Goal: Information Seeking & Learning: Learn about a topic

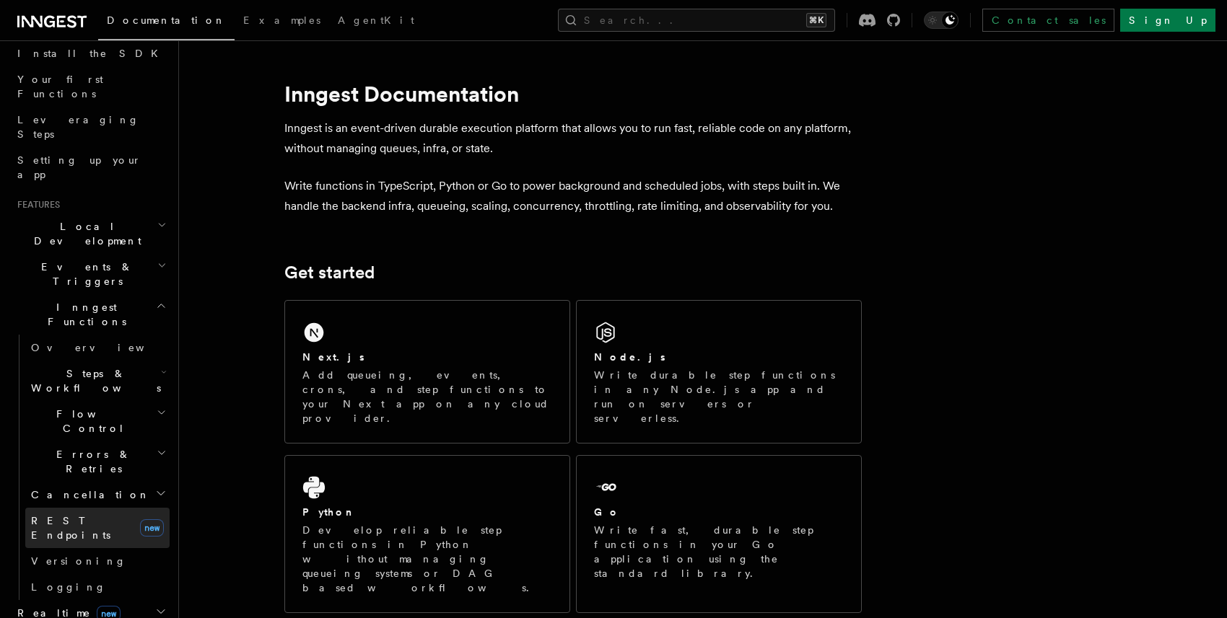
scroll to position [222, 0]
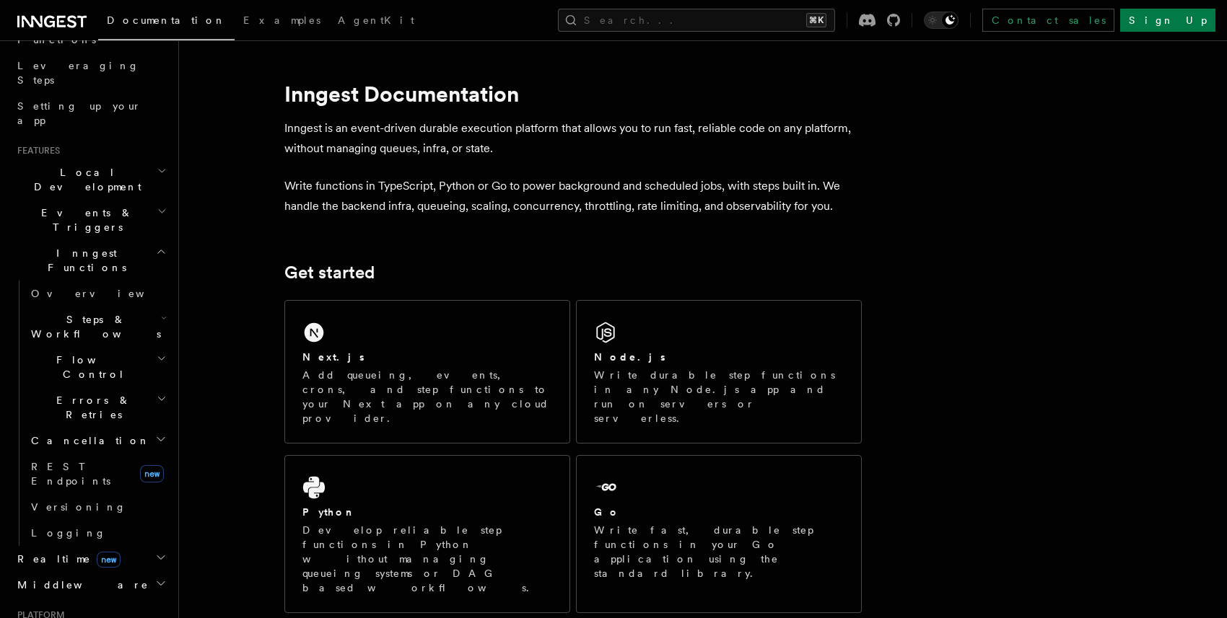
click at [88, 546] on h2 "Realtime new" at bounding box center [91, 559] width 158 height 26
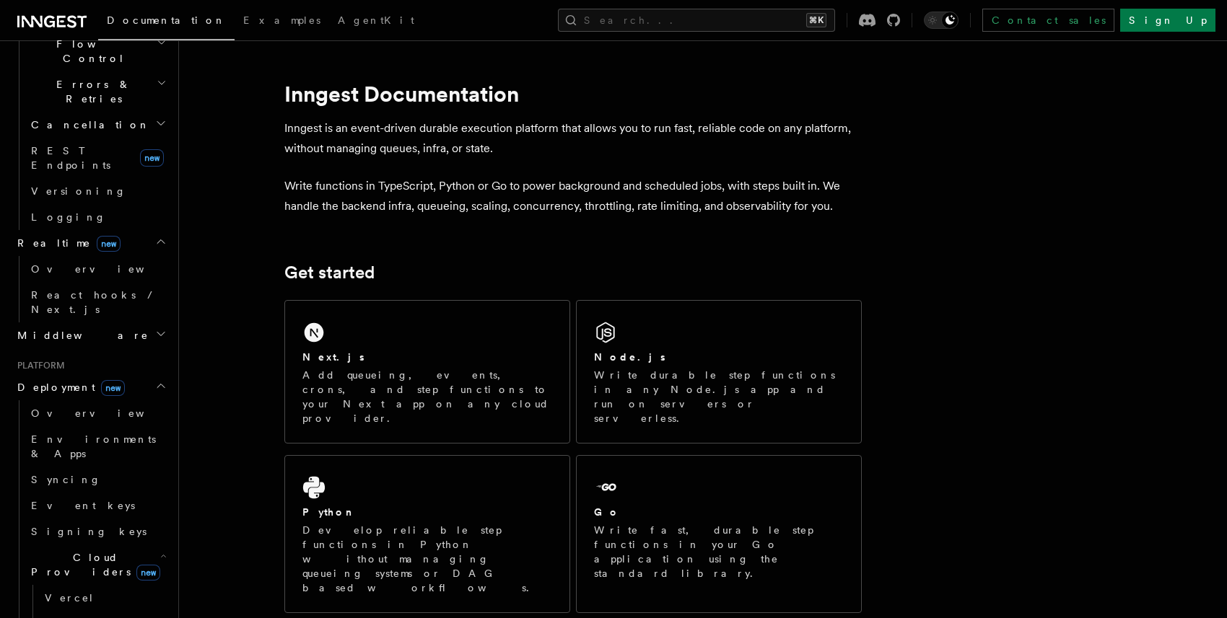
scroll to position [564, 0]
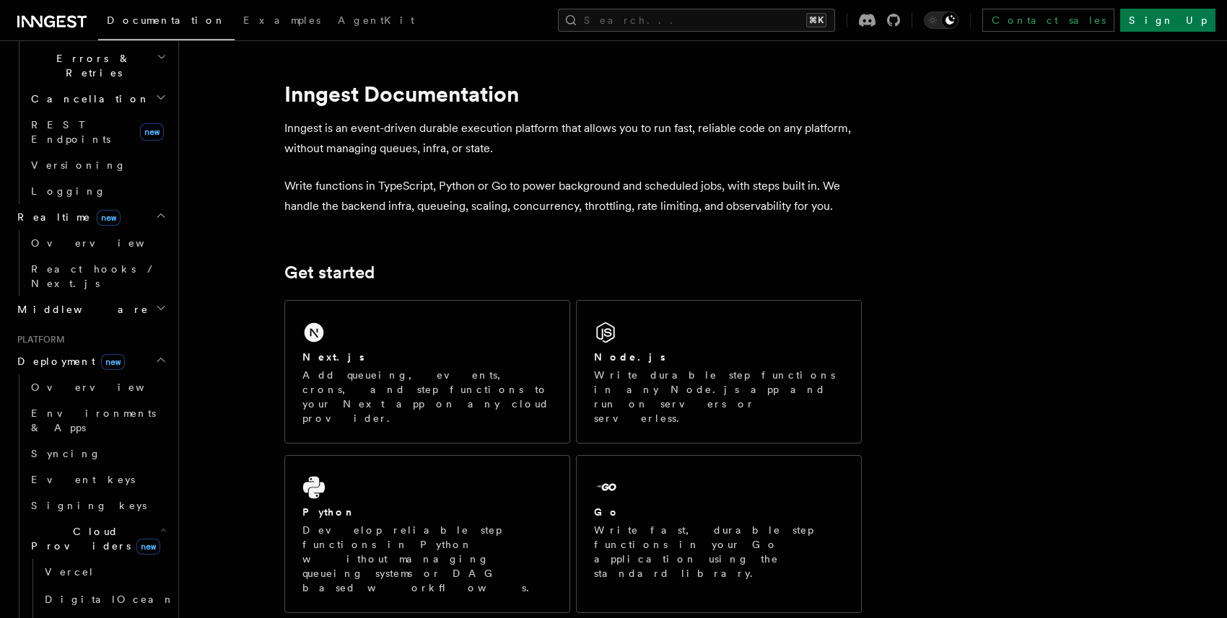
click at [91, 525] on span "Cloud Providers new" at bounding box center [92, 539] width 135 height 29
click at [89, 582] on link "Connect new" at bounding box center [97, 596] width 144 height 29
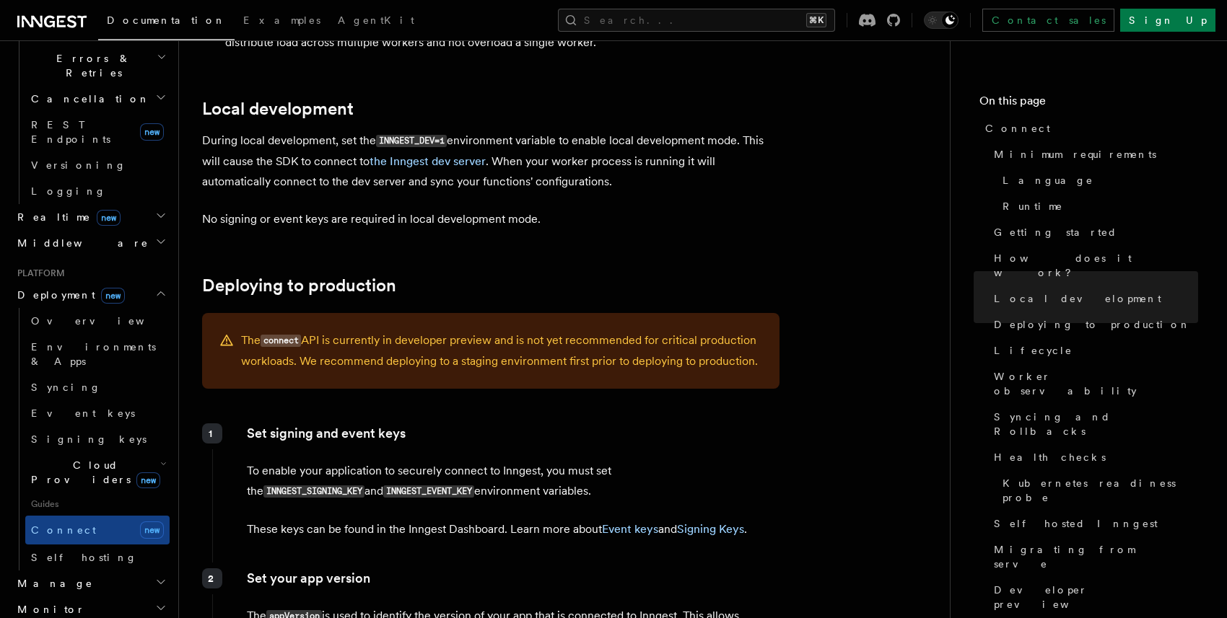
scroll to position [1986, 0]
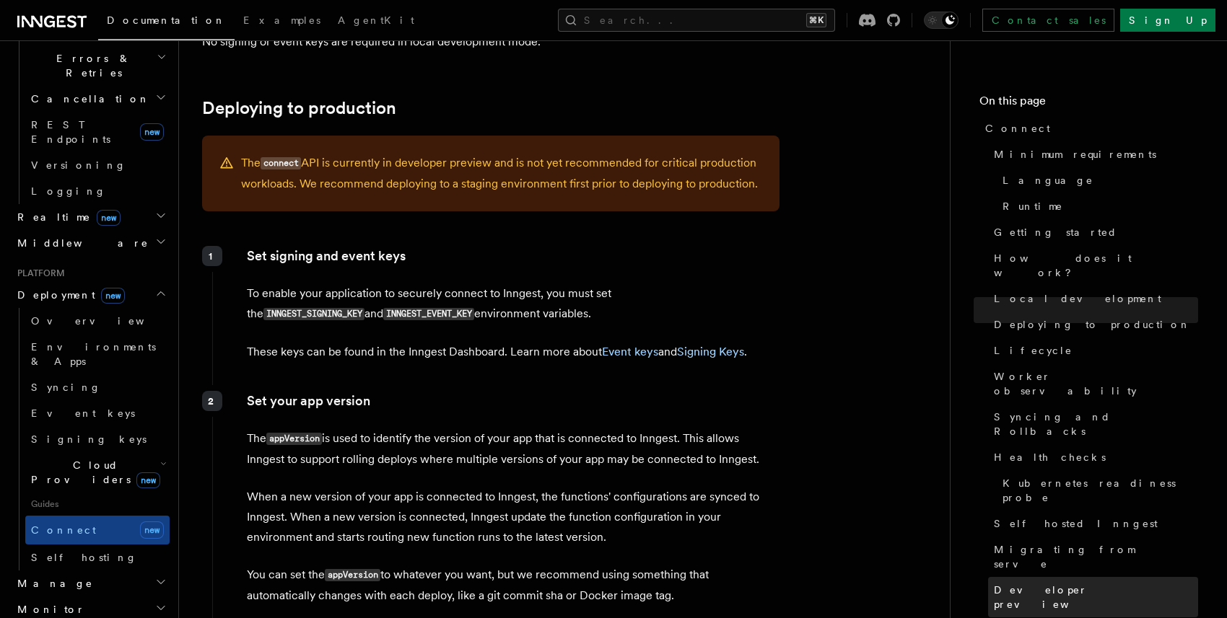
click at [997, 583] on span "Developer preview" at bounding box center [1096, 597] width 204 height 29
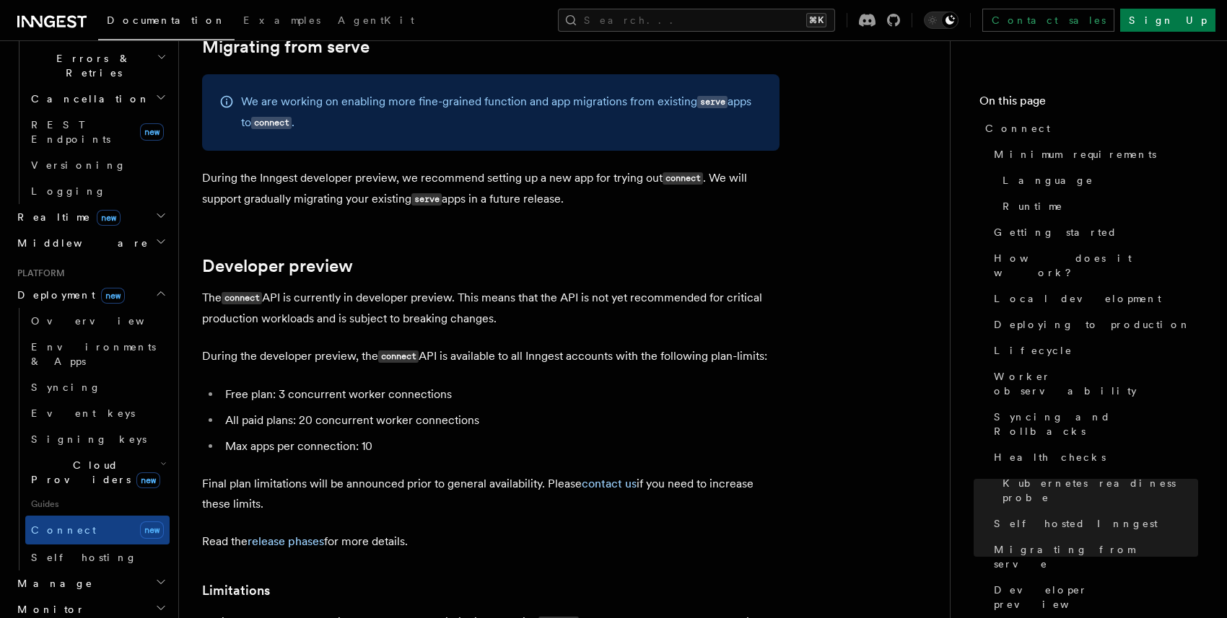
scroll to position [7702, 0]
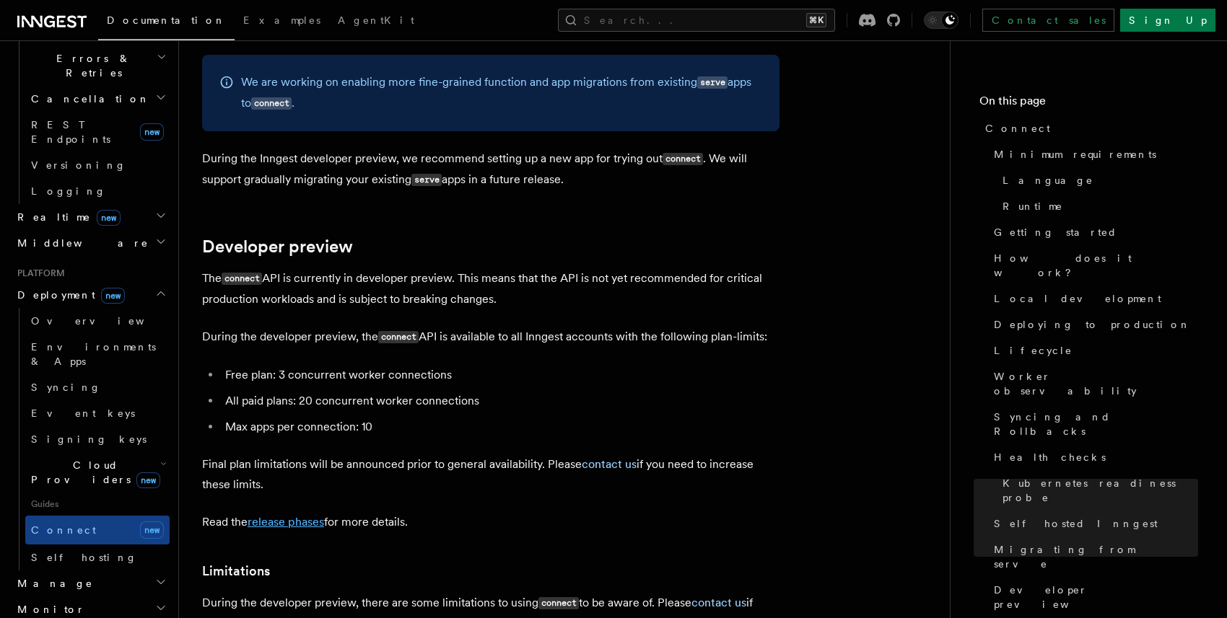
click at [313, 515] on link "release phases" at bounding box center [286, 522] width 76 height 14
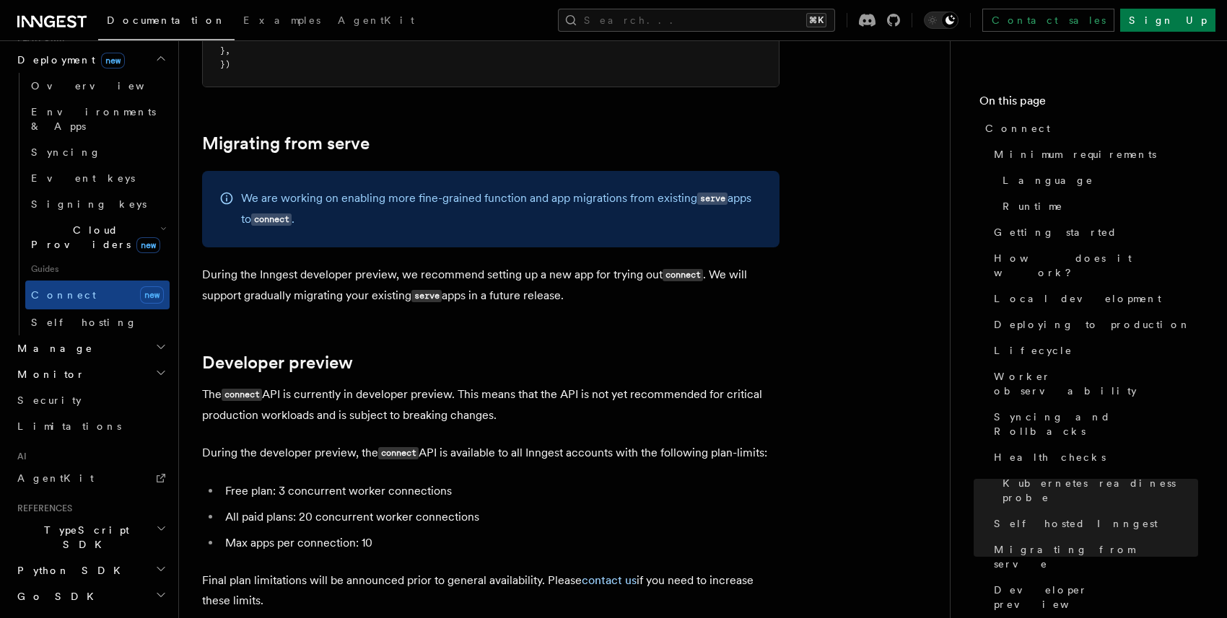
scroll to position [799, 0]
click at [87, 558] on h2 "Python SDK" at bounding box center [91, 571] width 158 height 26
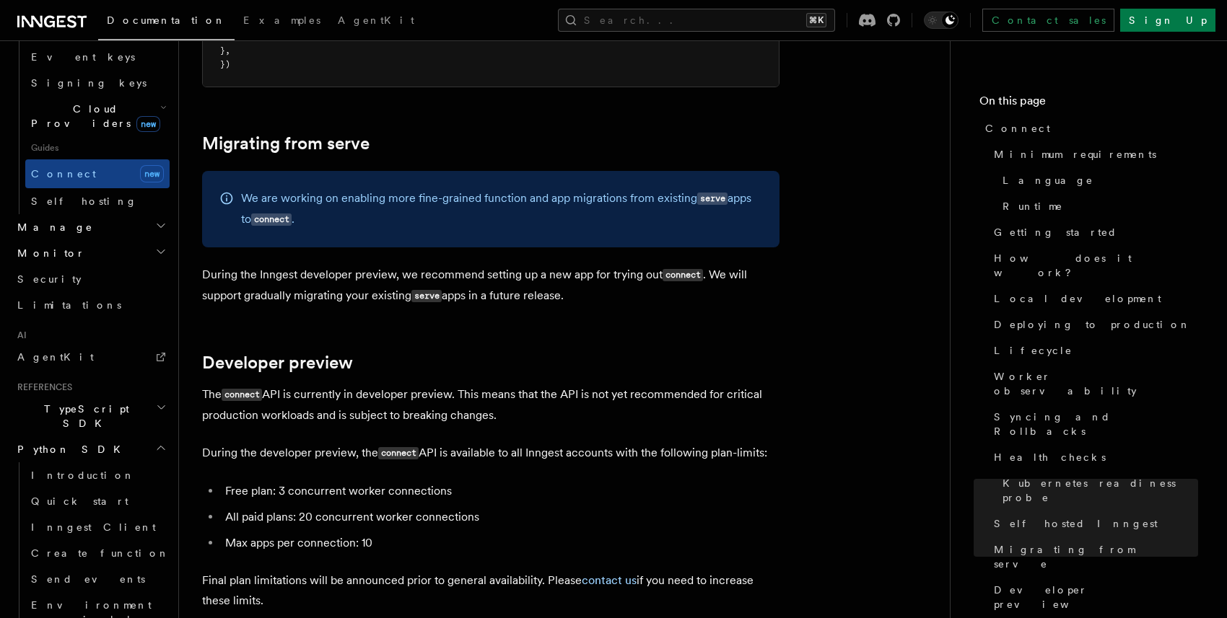
scroll to position [934, 0]
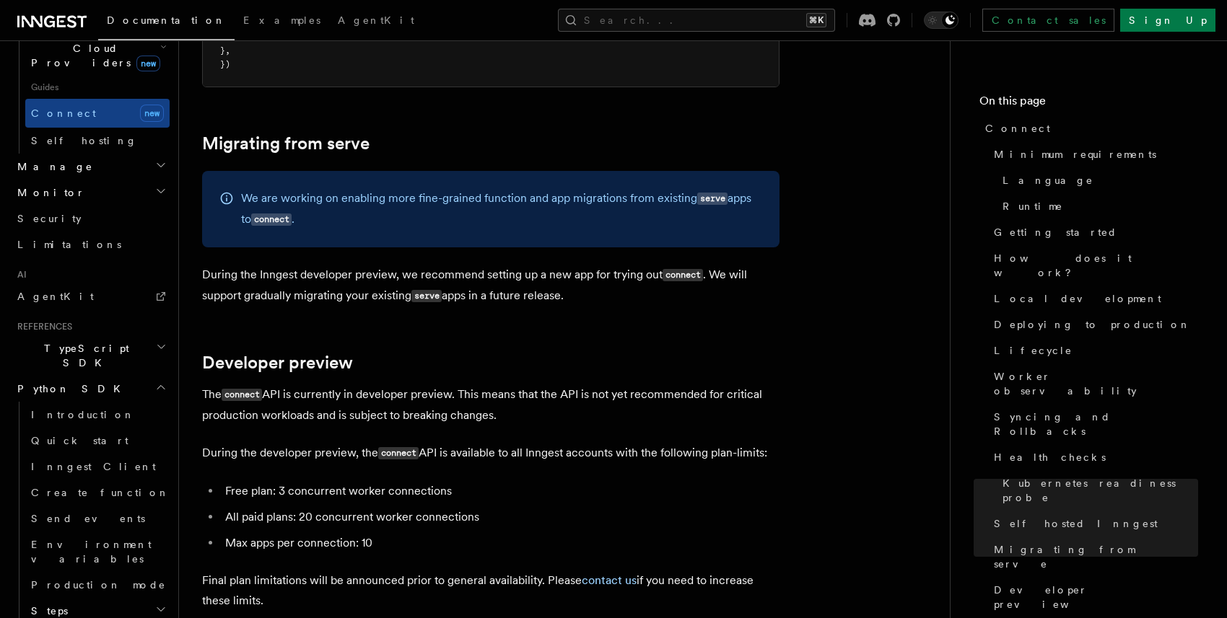
click at [56, 382] on span "Python SDK" at bounding box center [71, 389] width 118 height 14
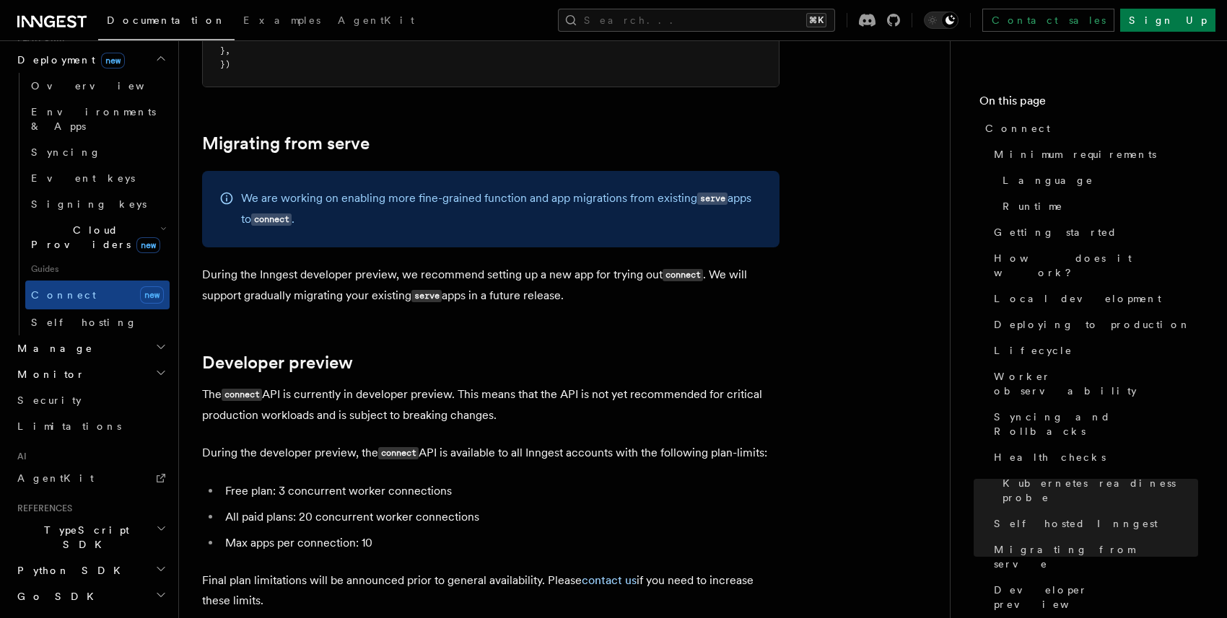
scroll to position [7625, 0]
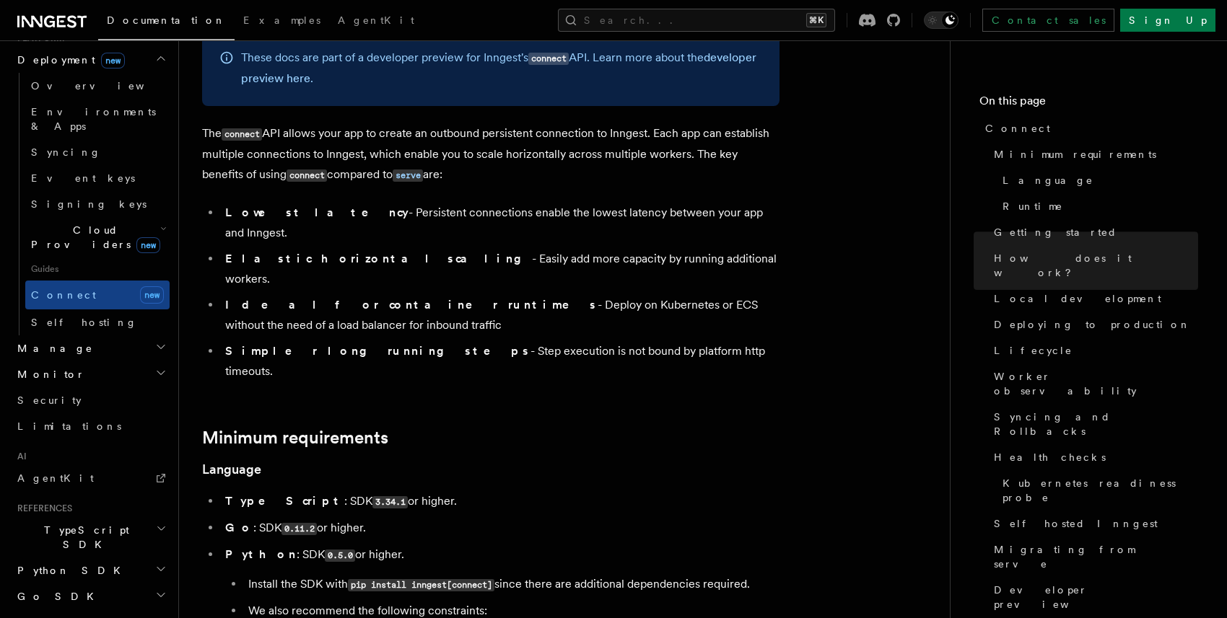
scroll to position [0, 0]
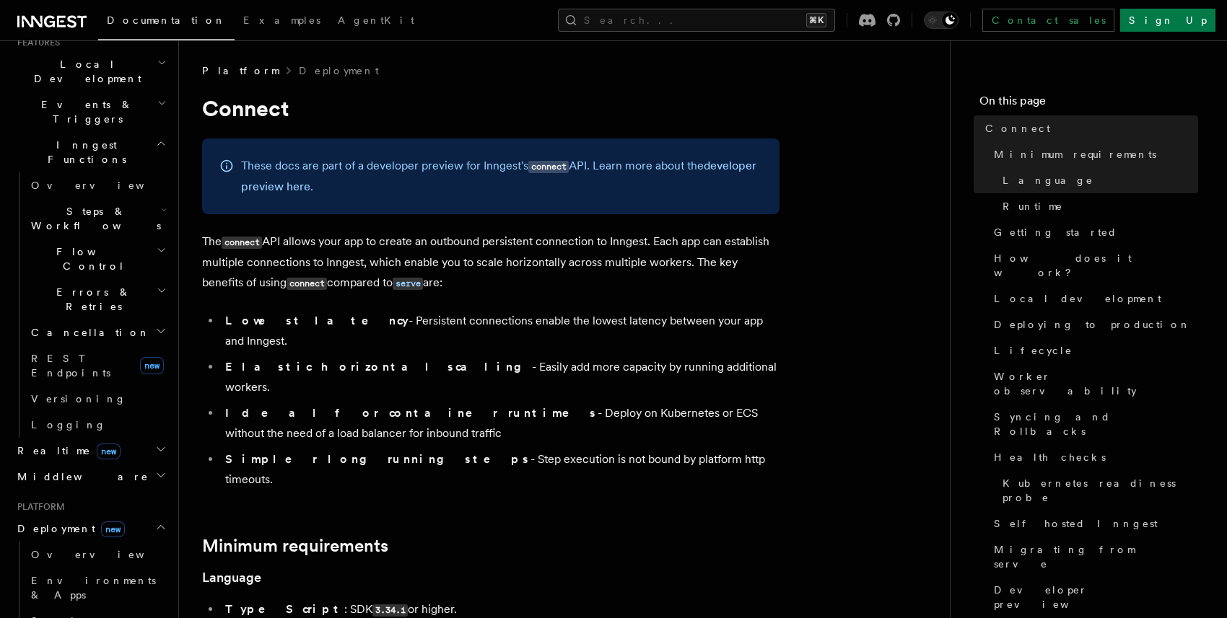
scroll to position [295, 0]
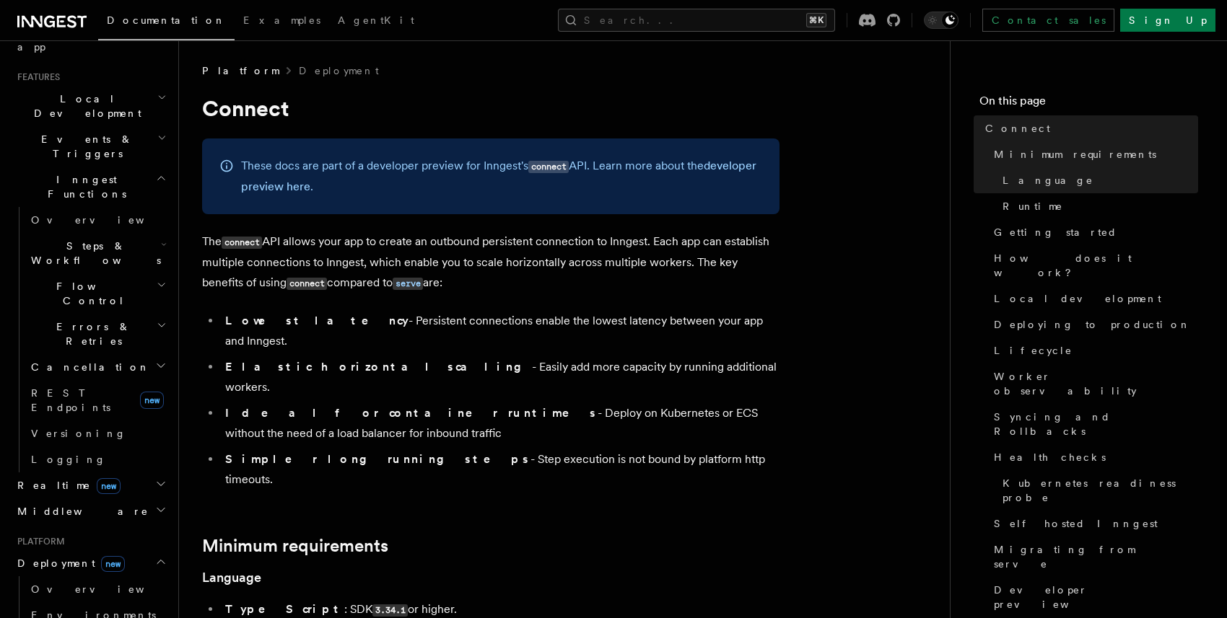
click at [95, 273] on h2 "Flow Control" at bounding box center [97, 293] width 144 height 40
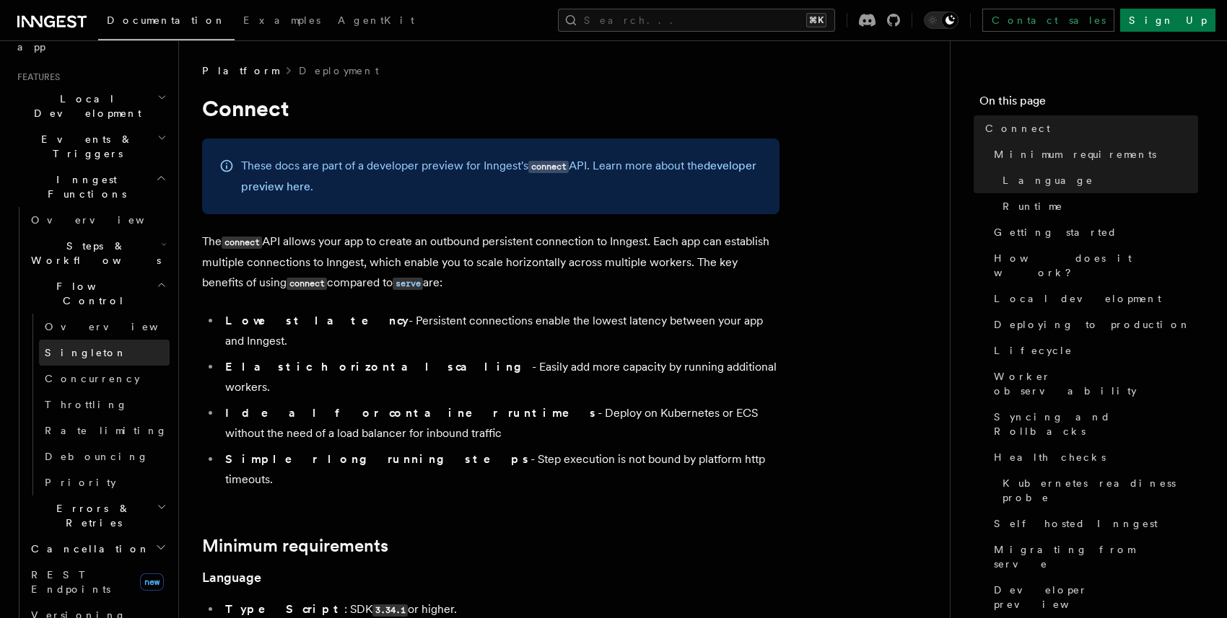
click at [75, 347] on span "Singleton" at bounding box center [86, 353] width 82 height 12
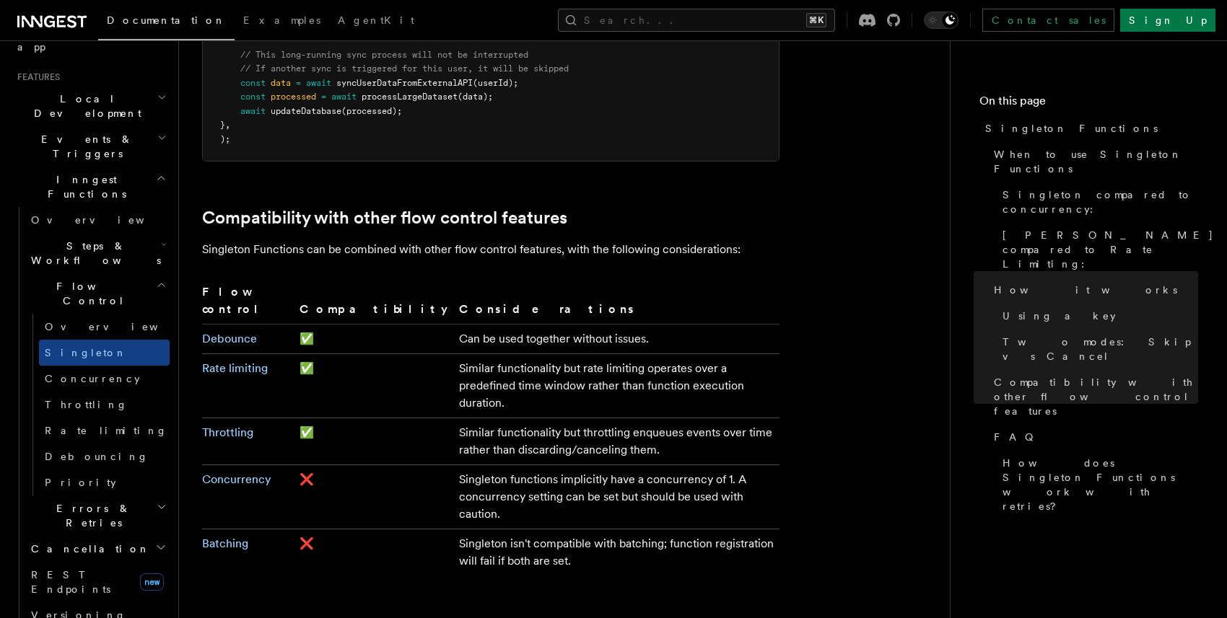
scroll to position [2274, 0]
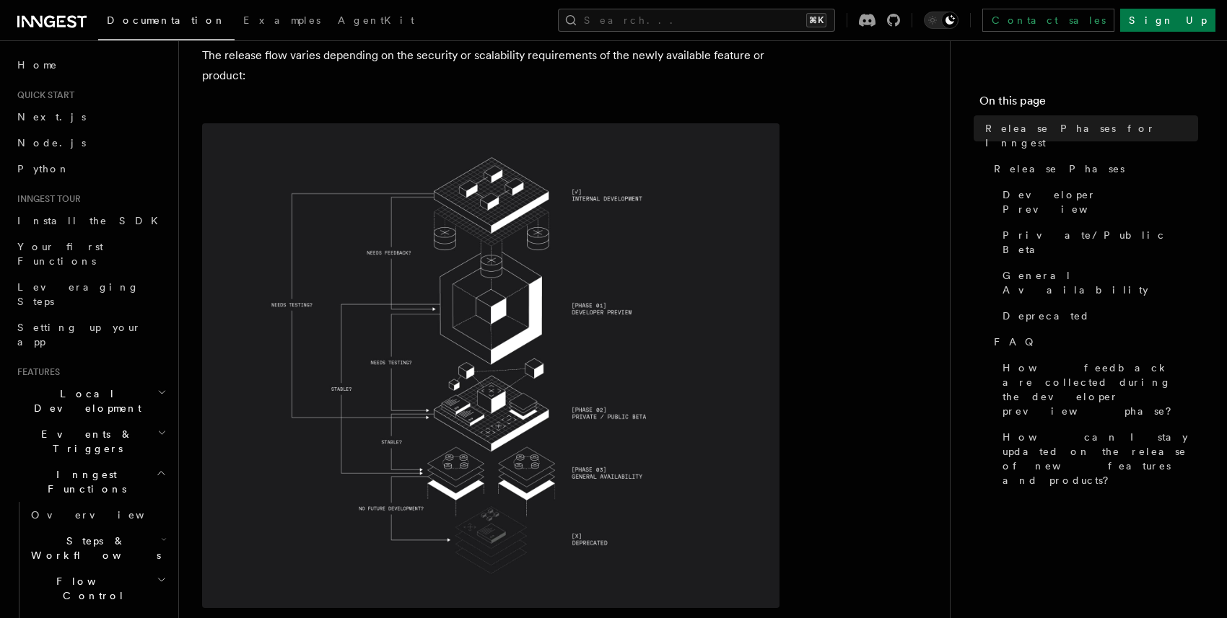
scroll to position [165, 0]
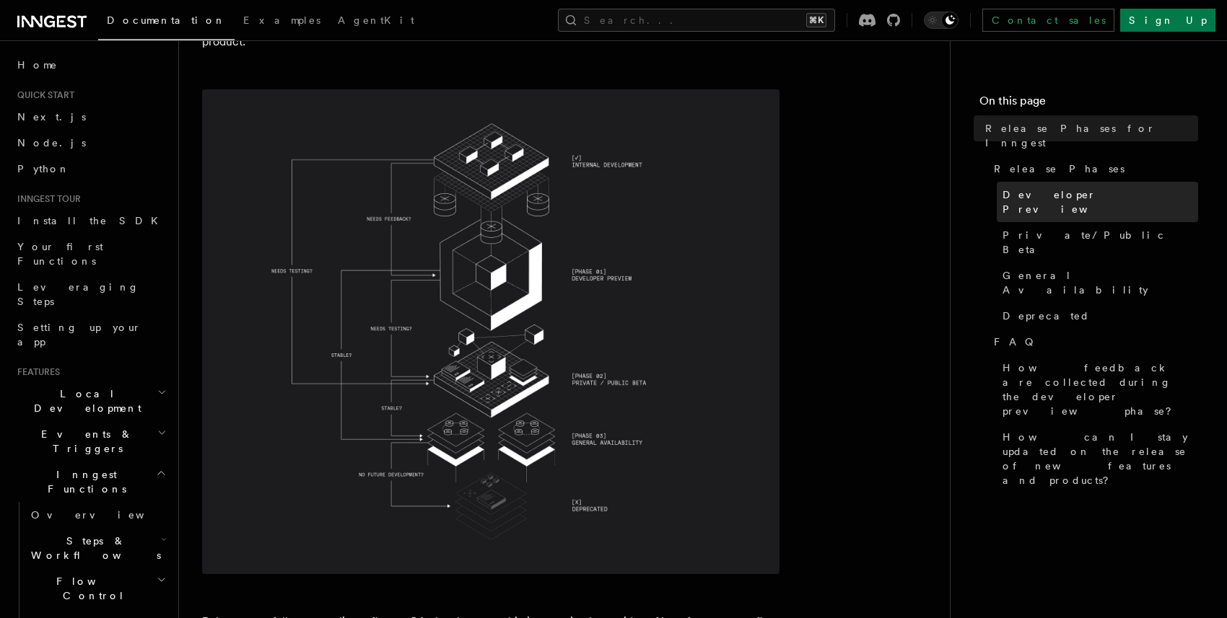
click at [1054, 188] on span "Developer Preview" at bounding box center [1100, 202] width 196 height 29
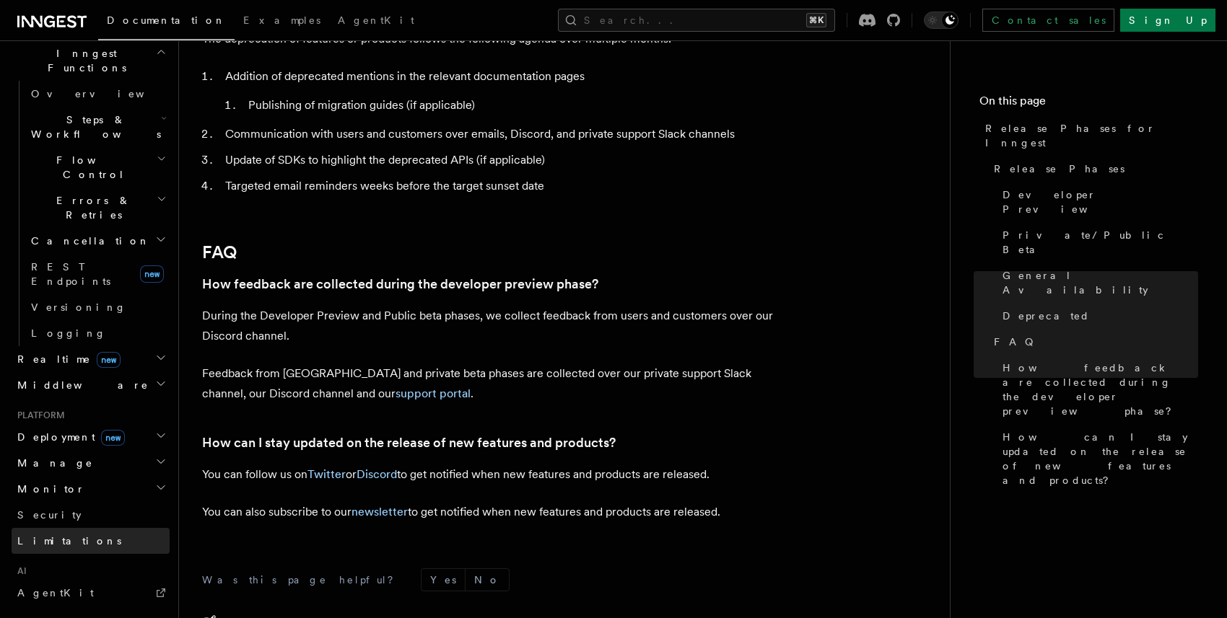
scroll to position [565, 0]
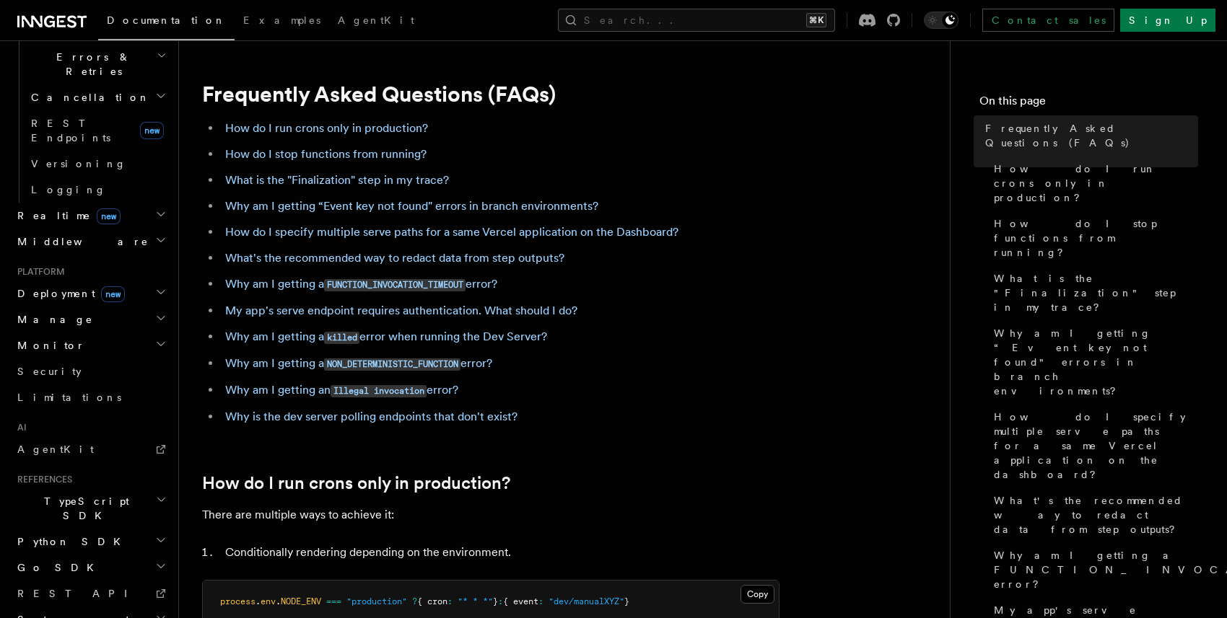
scroll to position [170, 0]
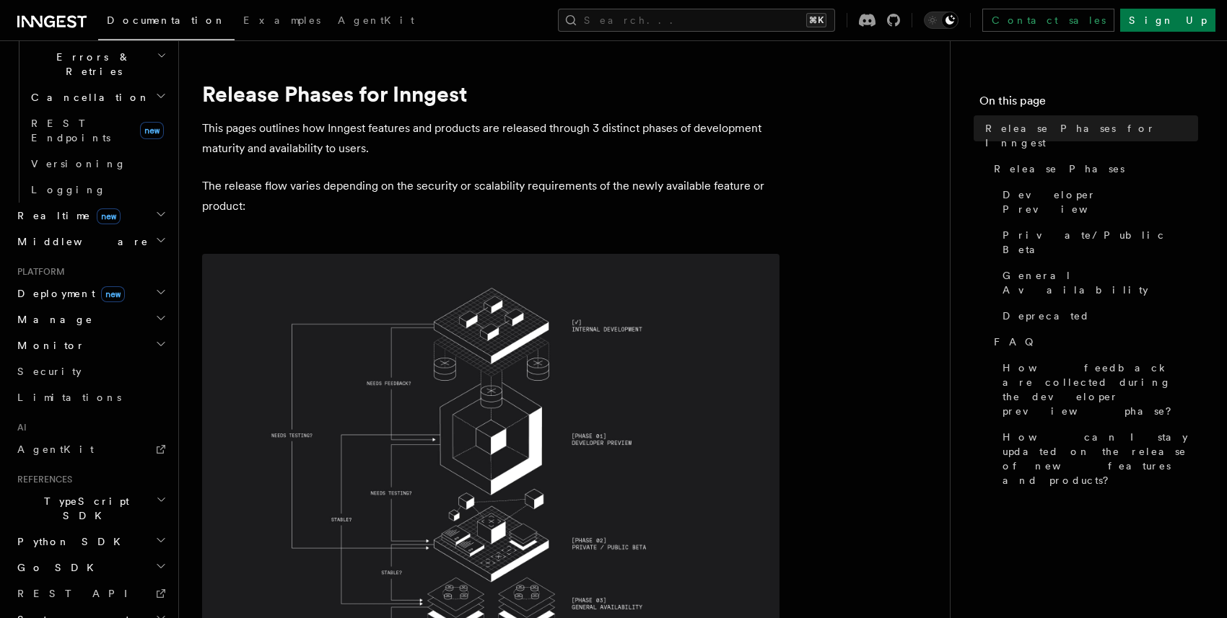
click at [89, 529] on h2 "Python SDK" at bounding box center [91, 542] width 158 height 26
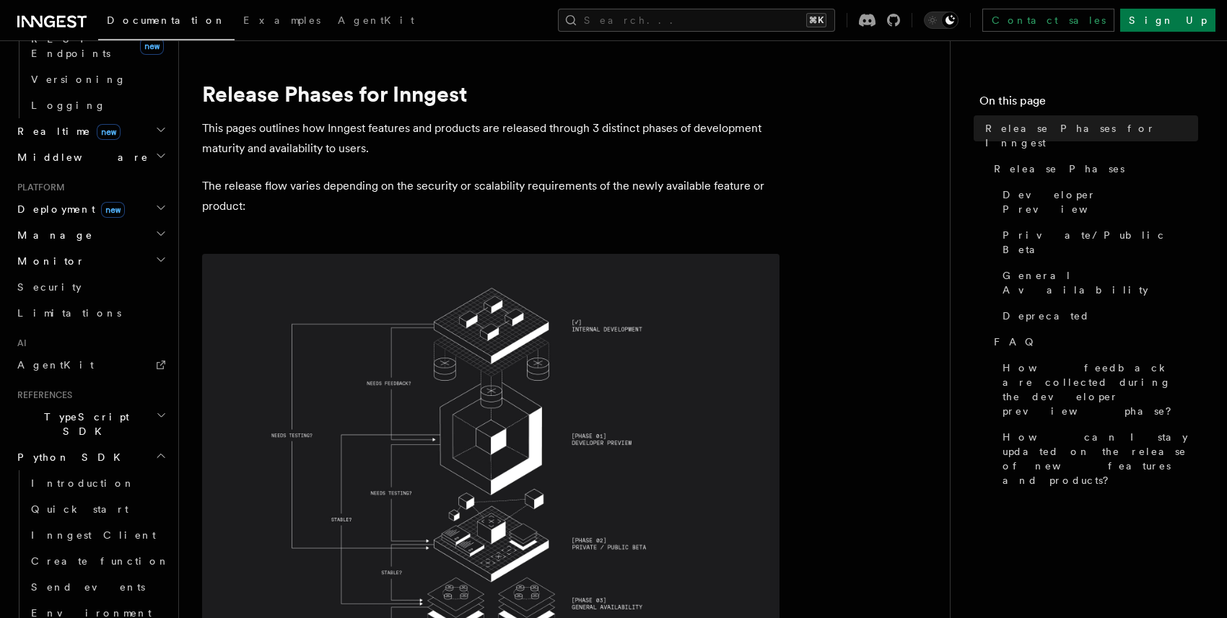
scroll to position [851, 0]
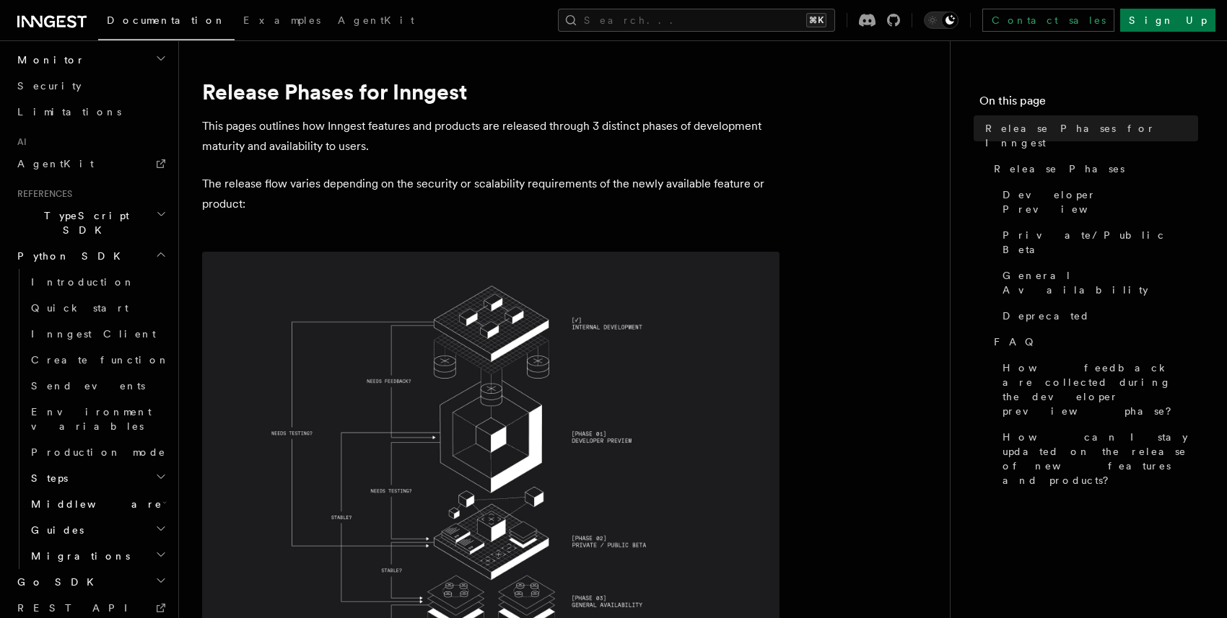
scroll to position [29, 0]
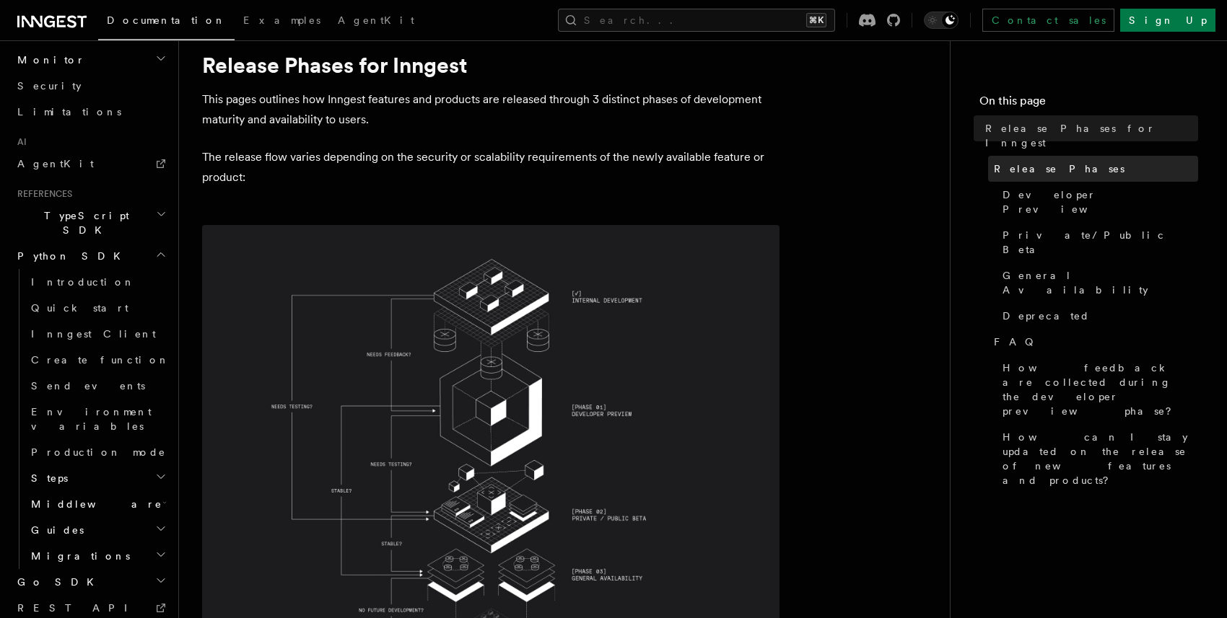
click at [1049, 162] on span "Release Phases" at bounding box center [1059, 169] width 131 height 14
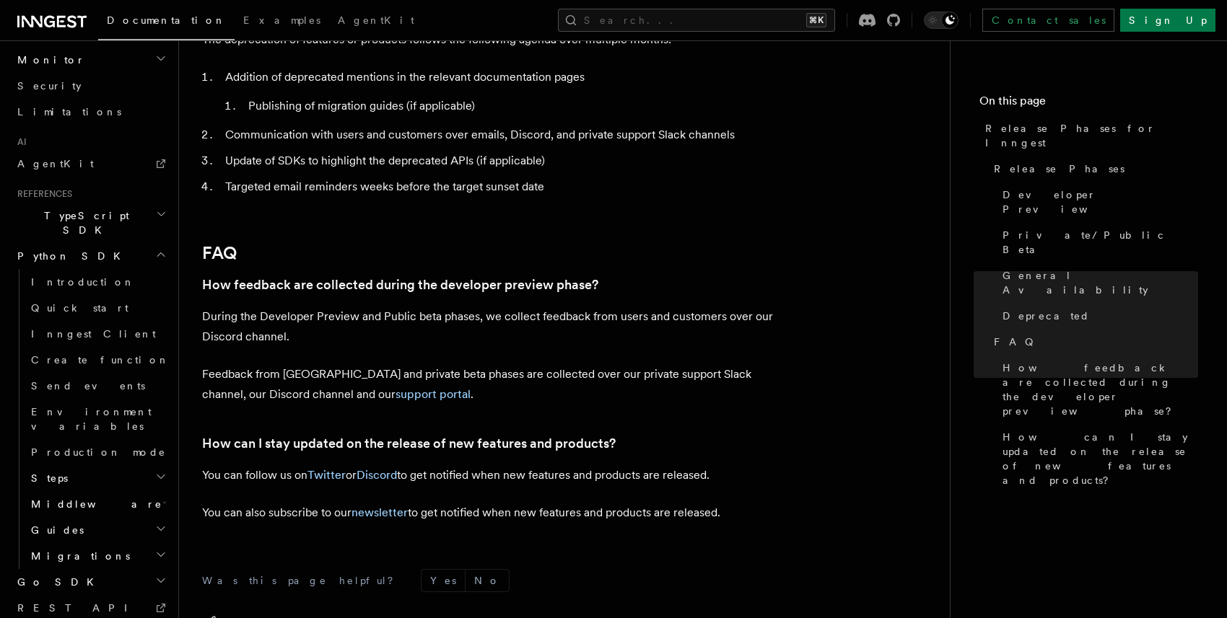
scroll to position [2644, 0]
click at [395, 389] on link "support portal" at bounding box center [432, 396] width 75 height 14
